Goal: Check status: Check status

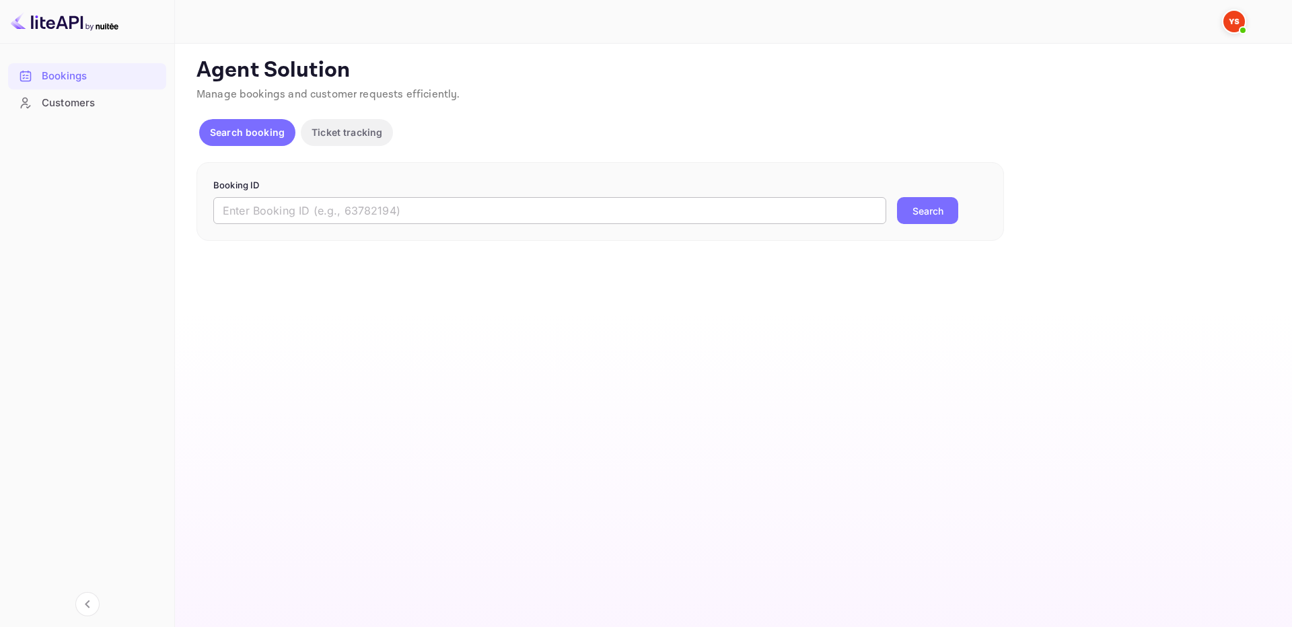
click at [570, 210] on input "text" at bounding box center [549, 210] width 673 height 27
paste input "8515117"
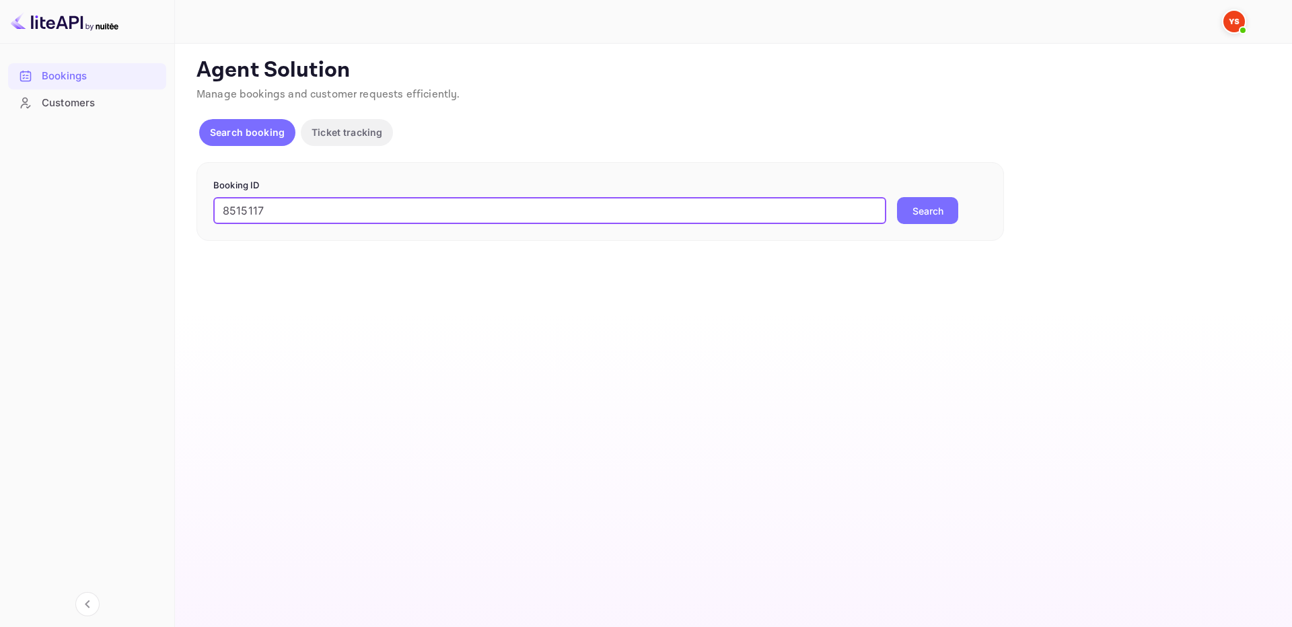
type input "8515117"
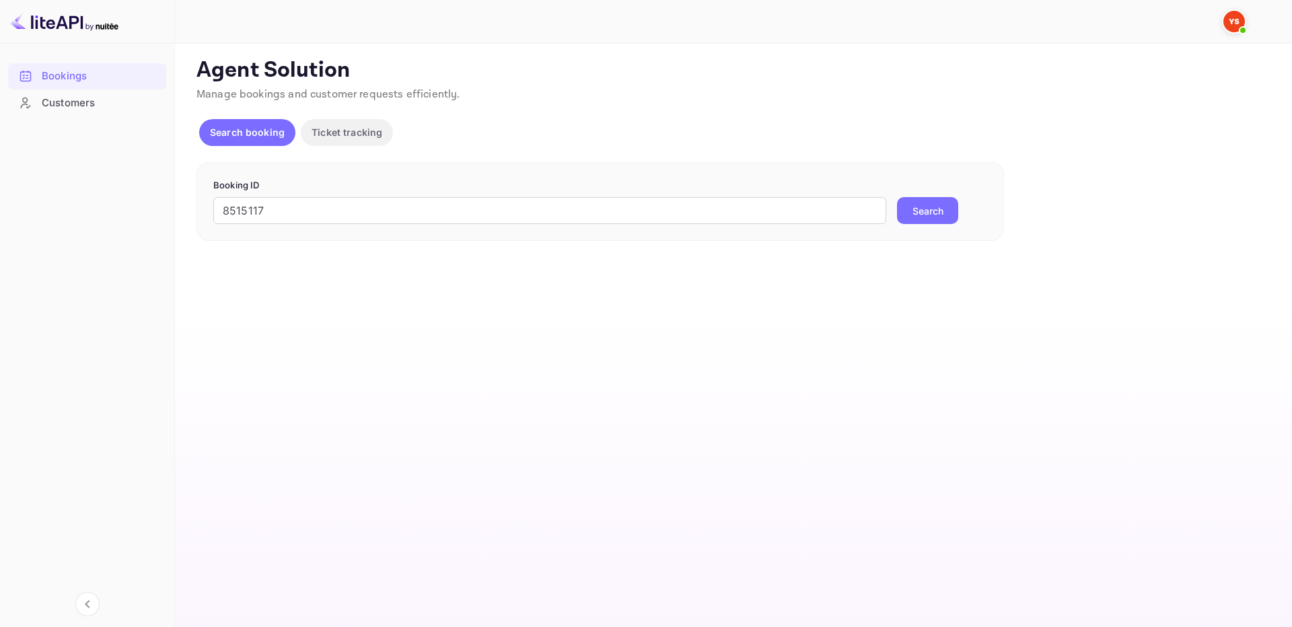
click at [931, 207] on button "Search" at bounding box center [927, 210] width 61 height 27
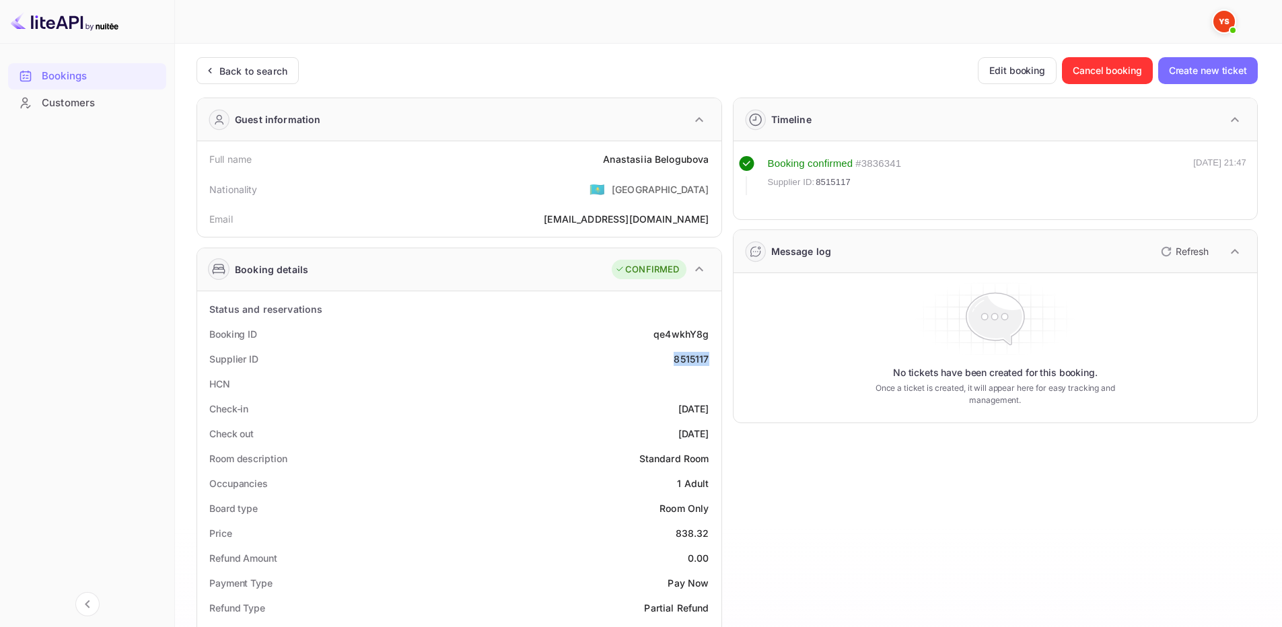
drag, startPoint x: 672, startPoint y: 359, endPoint x: 716, endPoint y: 358, distance: 43.1
copy div "8515117"
drag, startPoint x: 602, startPoint y: 160, endPoint x: 714, endPoint y: 155, distance: 111.2
click at [714, 155] on div "Full name [PERSON_NAME]" at bounding box center [460, 159] width 514 height 25
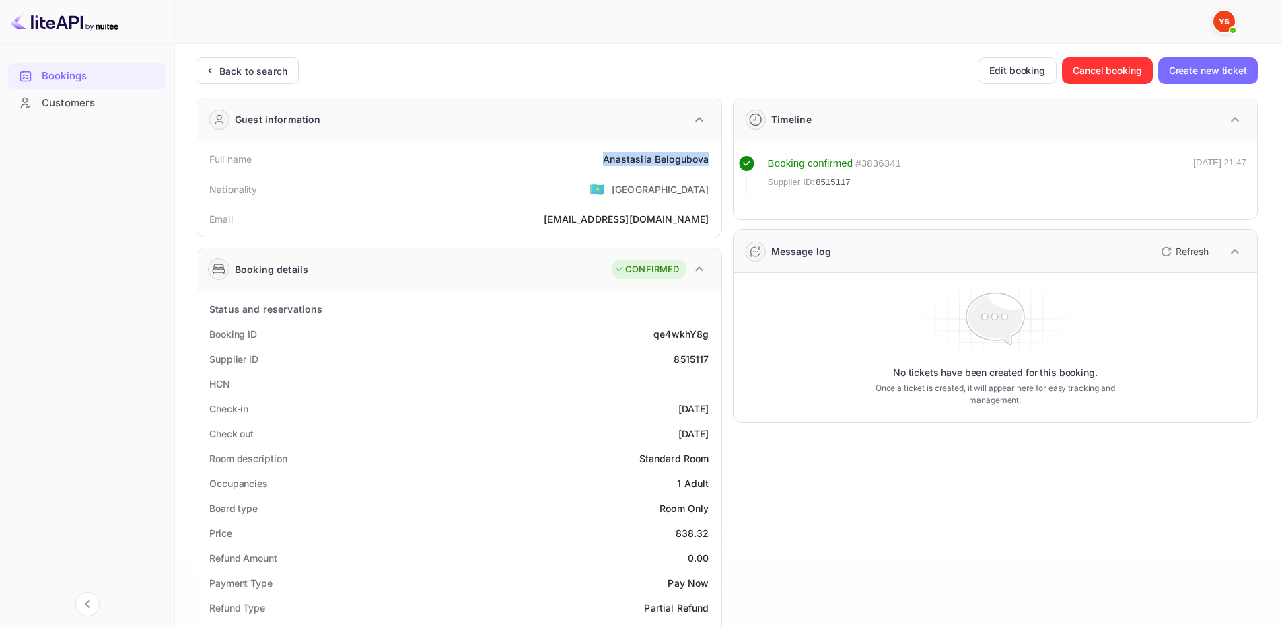
copy div "[PERSON_NAME]"
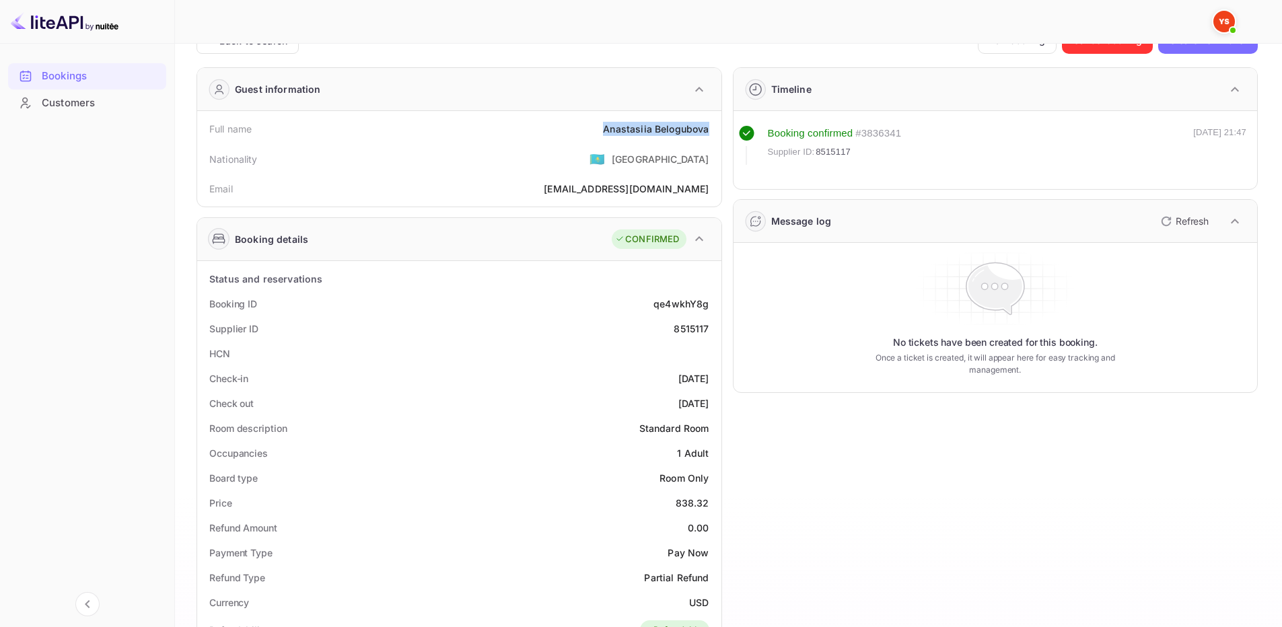
scroll to position [67, 0]
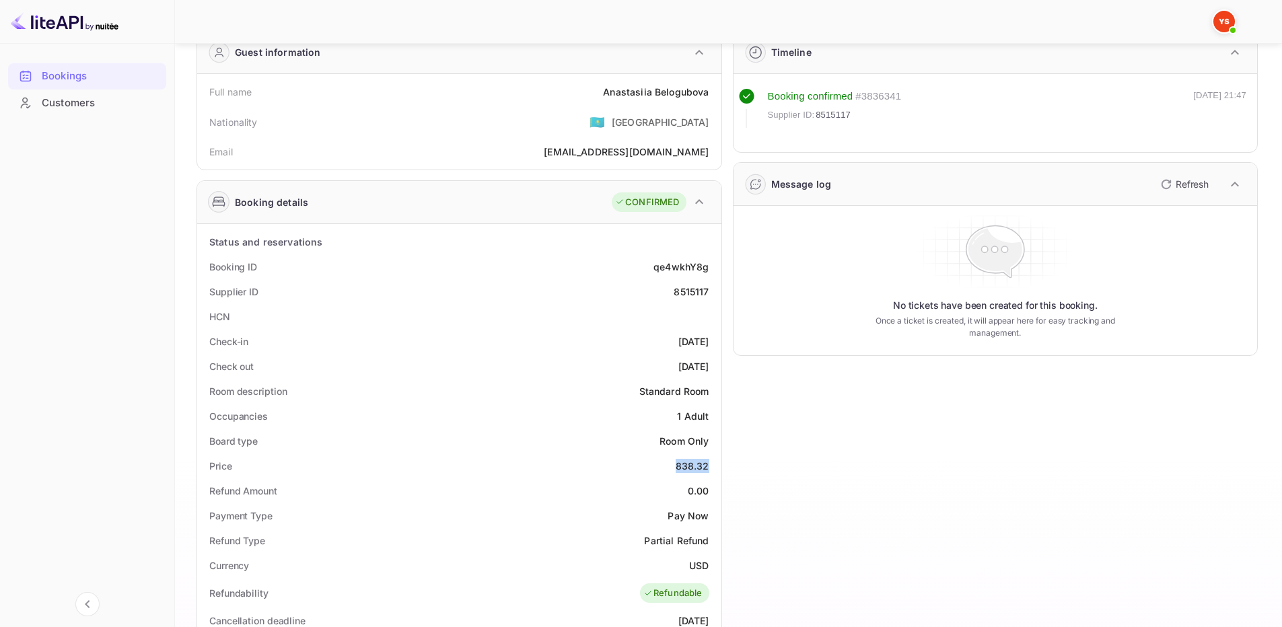
drag, startPoint x: 677, startPoint y: 462, endPoint x: 708, endPoint y: 464, distance: 31.0
click at [708, 464] on div "838.32" at bounding box center [693, 466] width 34 height 14
copy div "838.32"
